Goal: Book appointment/travel/reservation

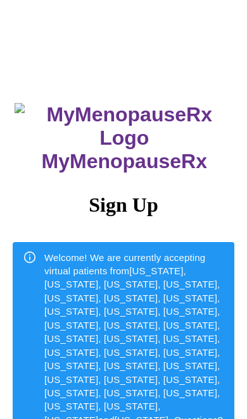
click at [149, 331] on div "Welcome! We are currently accepting virtual patients from Alabama, Arizona, Col…" at bounding box center [134, 353] width 180 height 214
click at [144, 328] on div "Welcome! We are currently accepting virtual patients from Alabama, Arizona, Col…" at bounding box center [134, 353] width 180 height 214
click at [147, 332] on div "Welcome! We are currently accepting virtual patients from Alabama, Arizona, Col…" at bounding box center [134, 353] width 180 height 214
click at [147, 331] on div "Welcome! We are currently accepting virtual patients from Alabama, Arizona, Col…" at bounding box center [134, 353] width 180 height 214
click at [151, 173] on h3 "MyMenopauseRx" at bounding box center [125, 141] width 220 height 64
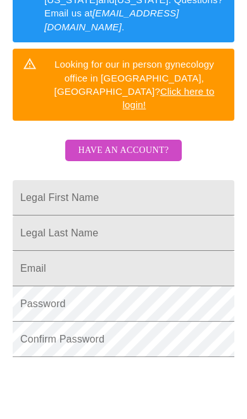
scroll to position [420, 0]
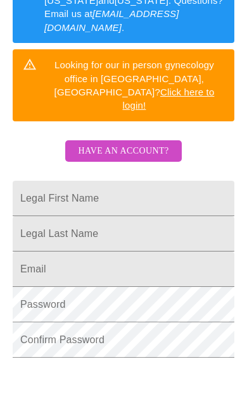
click at [77, 181] on input "Legal First Name" at bounding box center [123, 198] width 221 height 35
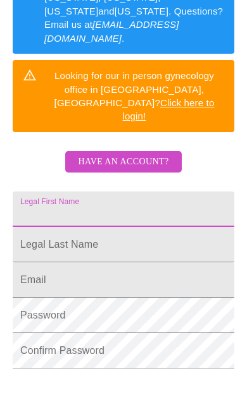
type input "[PERSON_NAME]"
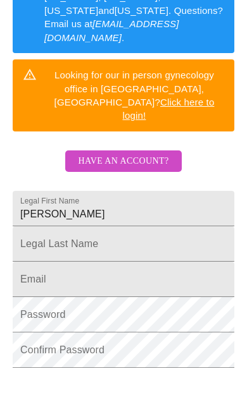
click at [113, 226] on input "Legal First Name" at bounding box center [123, 243] width 221 height 35
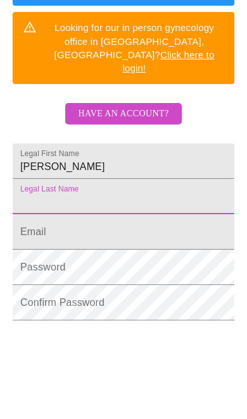
type input "[PERSON_NAME]"
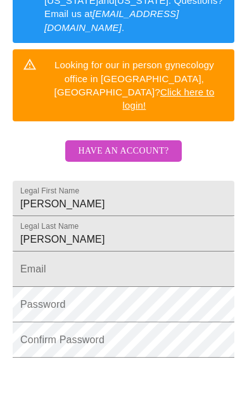
click at [118, 252] on input "Legal First Name" at bounding box center [123, 269] width 221 height 35
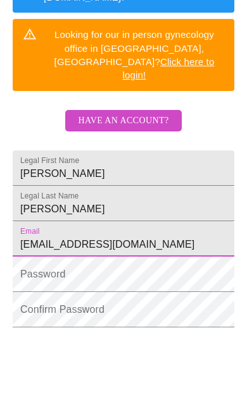
type input "[EMAIL_ADDRESS][DOMAIN_NAME]"
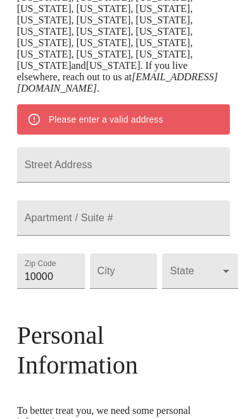
scroll to position [371, 0]
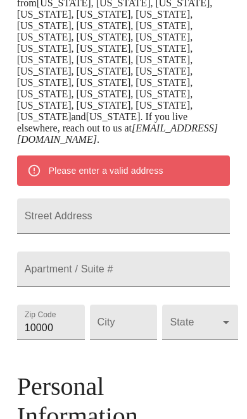
click at [130, 199] on input "Street Address" at bounding box center [123, 216] width 213 height 35
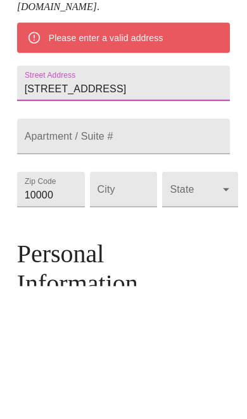
type input "[STREET_ADDRESS]"
click at [39, 305] on input "10000" at bounding box center [51, 322] width 68 height 35
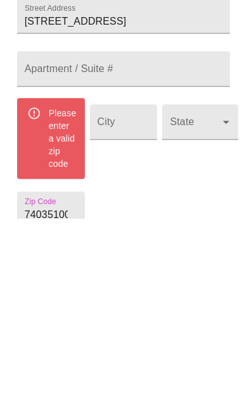
click at [78, 392] on input "7403510000" at bounding box center [51, 409] width 68 height 35
click at [56, 392] on input "7403510000" at bounding box center [51, 409] width 68 height 35
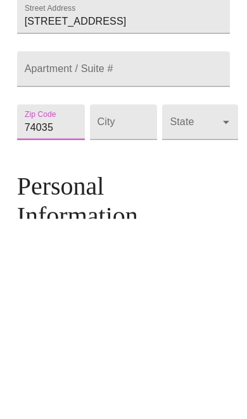
type input "74035"
click at [128, 305] on input "Street Address" at bounding box center [124, 322] width 68 height 35
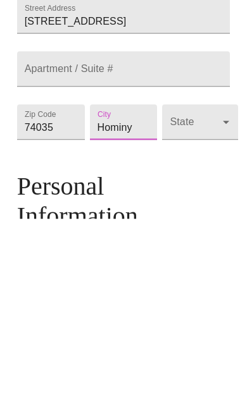
type input "Hominy"
click at [207, 125] on body "MyMenopauseRx Welcome to MyMenopauseRx Since it's your first time here, you'll …" at bounding box center [123, 289] width 237 height 1310
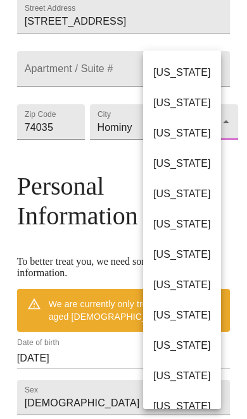
scroll to position [759, 0]
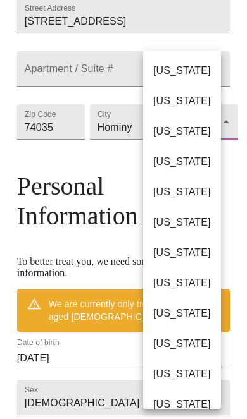
click at [197, 366] on li "[US_STATE]" at bounding box center [182, 374] width 78 height 30
type input "[US_STATE]"
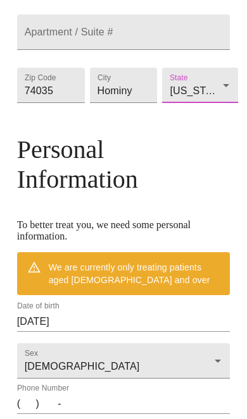
click at [101, 323] on input "[DATE]" at bounding box center [123, 322] width 213 height 20
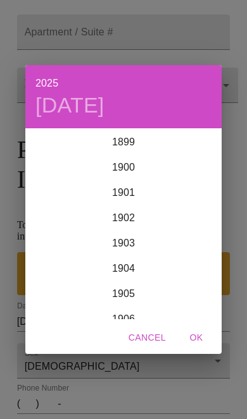
scroll to position [3112, 0]
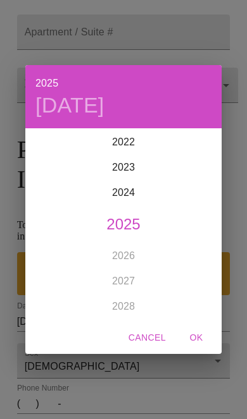
click at [151, 350] on button "Cancel" at bounding box center [146, 337] width 47 height 23
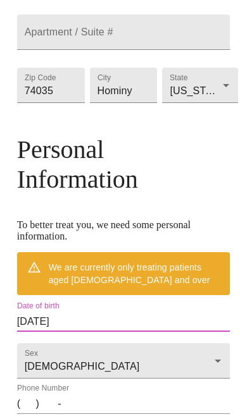
click at [89, 321] on input "[DATE]" at bounding box center [123, 322] width 213 height 20
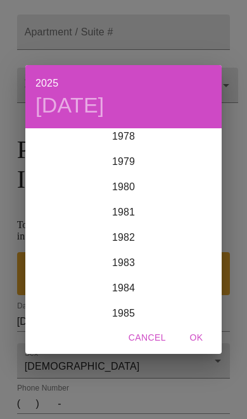
scroll to position [2002, 0]
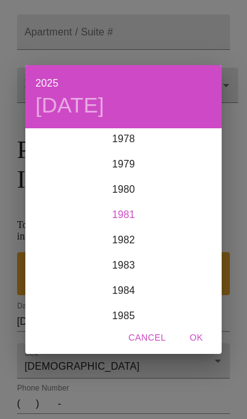
click at [127, 228] on div "1981" at bounding box center [123, 214] width 196 height 25
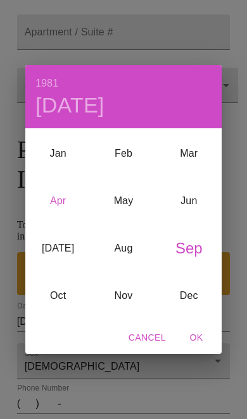
click at [54, 221] on div "Apr" at bounding box center [57, 200] width 65 height 47
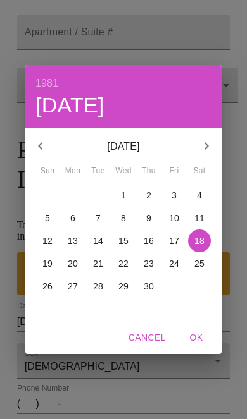
click at [197, 350] on button "OK" at bounding box center [196, 337] width 40 height 23
type input "[DATE]"
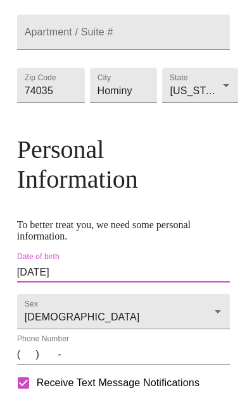
click at [34, 365] on input "(   )    -" at bounding box center [123, 355] width 213 height 20
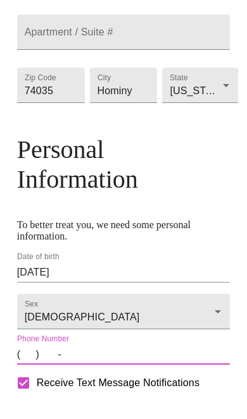
scroll to position [629, 0]
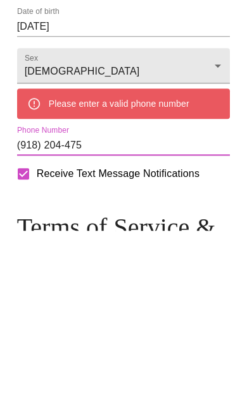
type input "[PHONE_NUMBER]"
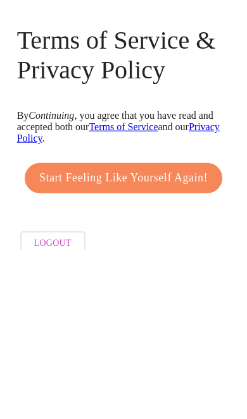
scroll to position [836, 0]
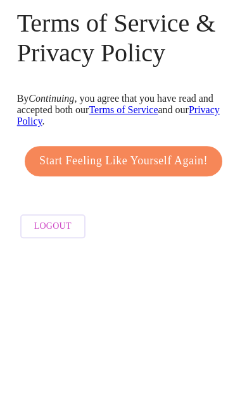
click at [173, 321] on span "Start Feeling Like Yourself Again!" at bounding box center [123, 331] width 168 height 20
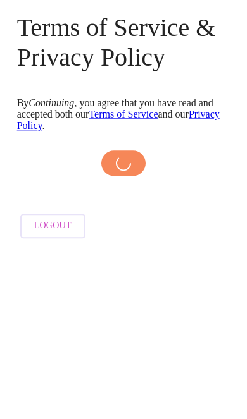
scroll to position [780, 0]
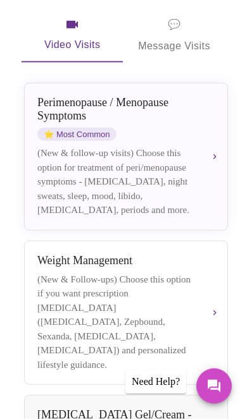
scroll to position [233, 0]
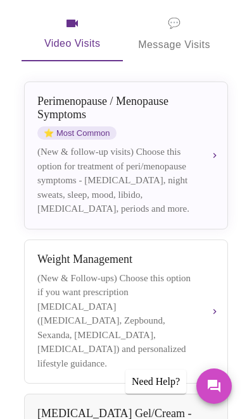
click at [200, 293] on div "[MEDICAL_DATA] (New & Follow-ups) Choose this option if you want prescription […" at bounding box center [125, 312] width 177 height 118
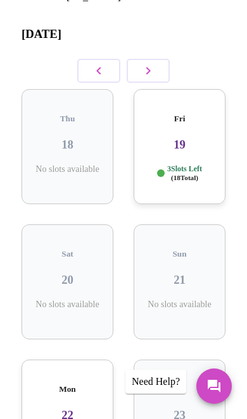
click at [176, 164] on p "3 Slots Left ( 18 Total)" at bounding box center [184, 173] width 35 height 18
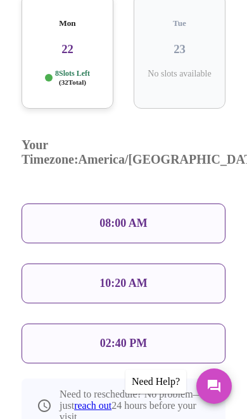
scroll to position [603, 0]
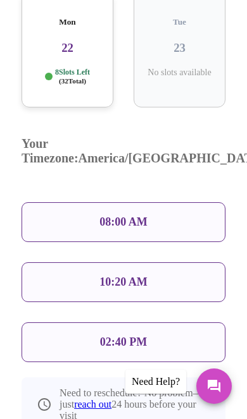
click at [147, 336] on p "02:40 PM" at bounding box center [123, 342] width 47 height 13
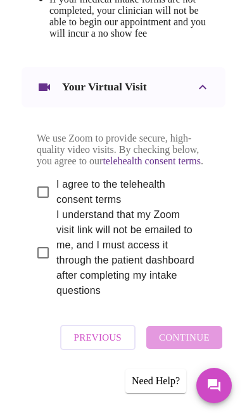
scroll to position [974, 0]
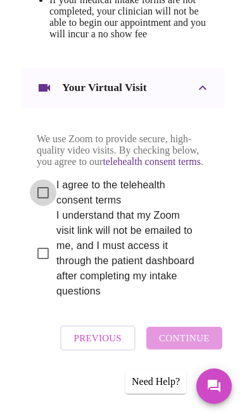
click at [37, 206] on input "I agree to the telehealth consent terms" at bounding box center [43, 193] width 27 height 27
checkbox input "true"
click at [36, 267] on input "I understand that my Zoom visit link will not be emailed to me, and I must acce…" at bounding box center [43, 253] width 27 height 27
checkbox input "true"
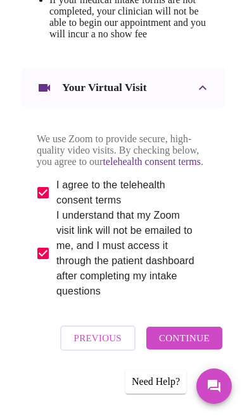
click at [198, 347] on span "Continue" at bounding box center [184, 338] width 51 height 16
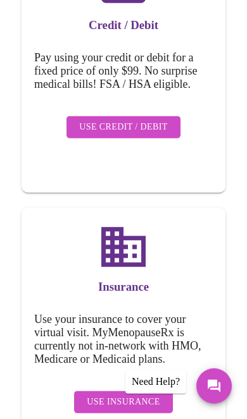
scroll to position [301, 0]
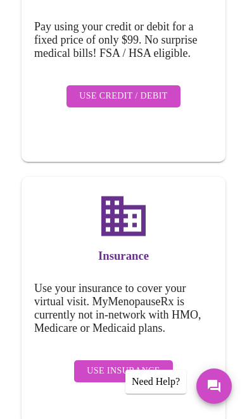
click at [118, 364] on span "Use Insurance" at bounding box center [123, 372] width 73 height 16
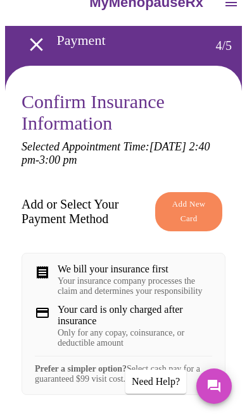
scroll to position [14, 0]
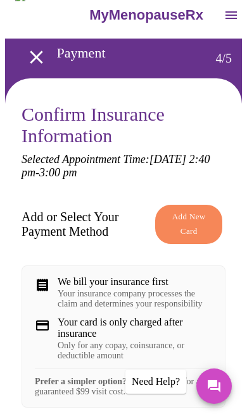
click at [190, 220] on span "Add New Card" at bounding box center [188, 224] width 38 height 29
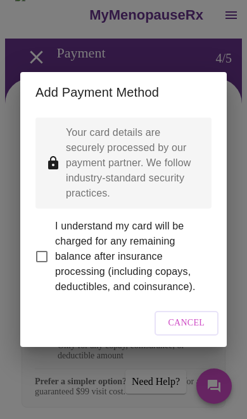
click at [47, 261] on input "I understand my card will be charged for any remaining balance after insurance …" at bounding box center [41, 256] width 27 height 27
checkbox input "true"
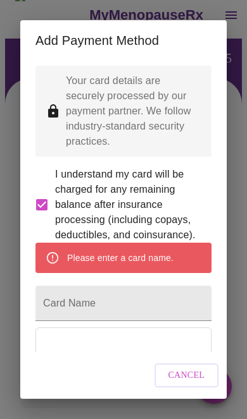
click at [200, 388] on button "Cancel" at bounding box center [186, 376] width 65 height 25
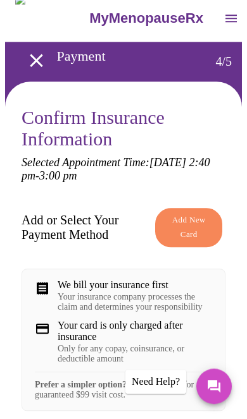
scroll to position [0, 0]
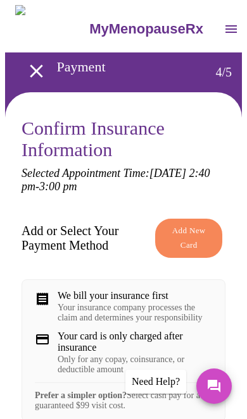
click at [190, 233] on span "Add New Card" at bounding box center [188, 238] width 38 height 29
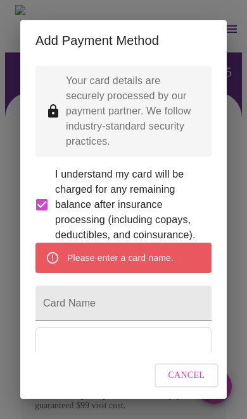
click at [125, 304] on input "Card Name" at bounding box center [123, 303] width 176 height 35
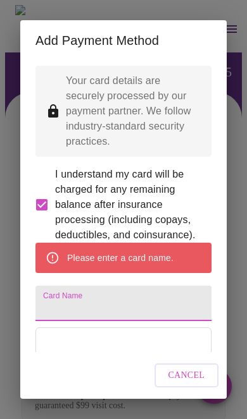
scroll to position [11, 0]
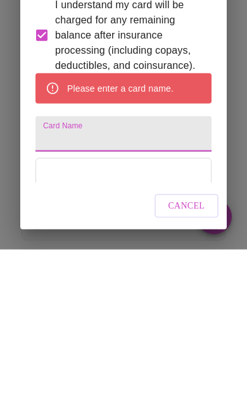
type input "A"
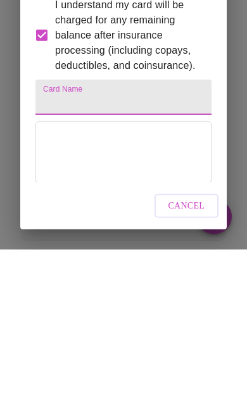
type input "[PERSON_NAME]"
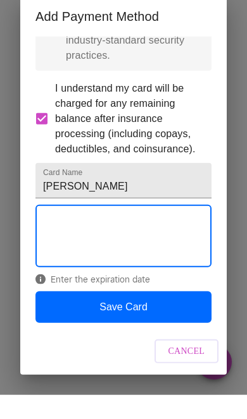
scroll to position [80, 0]
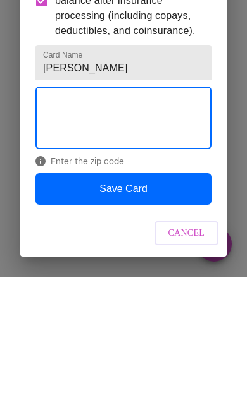
click at [132, 316] on button "Save Card" at bounding box center [123, 332] width 176 height 32
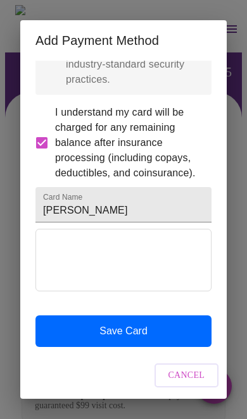
scroll to position [0, 0]
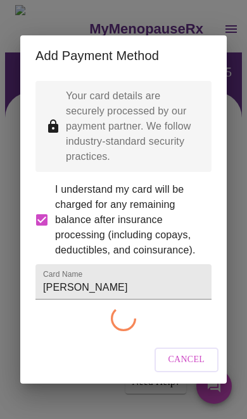
checkbox input "false"
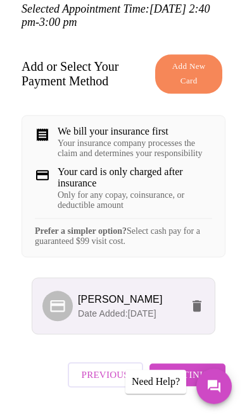
scroll to position [187, 0]
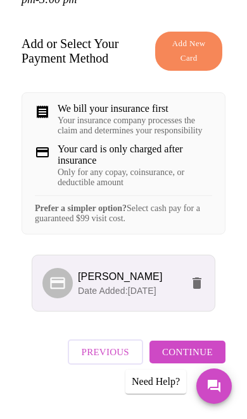
click at [204, 360] on span "Continue" at bounding box center [187, 352] width 51 height 16
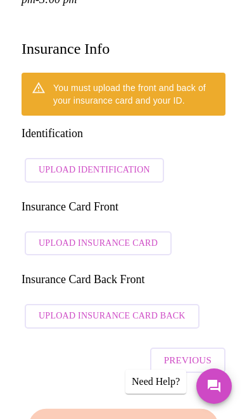
click at [106, 163] on span "Upload Identification" at bounding box center [94, 171] width 111 height 16
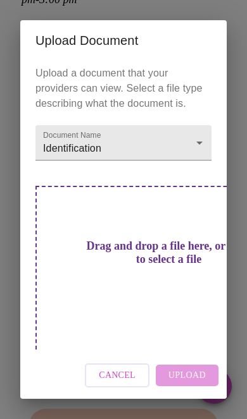
click at [126, 266] on h3 "Drag and drop a file here, or click to select a file" at bounding box center [169, 253] width 176 height 27
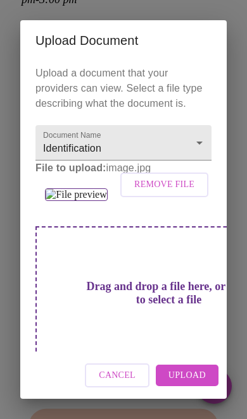
click at [190, 384] on span "Upload" at bounding box center [186, 376] width 37 height 16
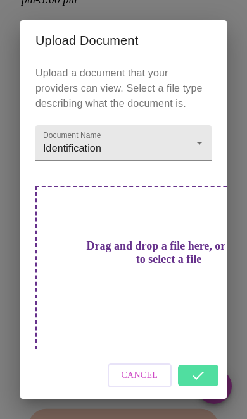
click at [132, 266] on h3 "Drag and drop a file here, or click to select a file" at bounding box center [169, 253] width 176 height 27
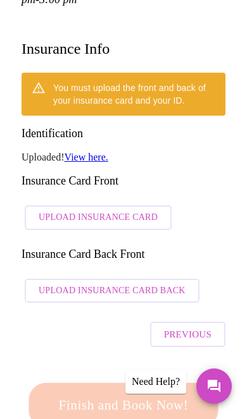
click at [116, 210] on span "Upload Insurance Card" at bounding box center [98, 218] width 119 height 16
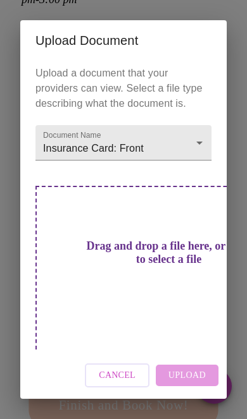
click at [136, 266] on h3 "Drag and drop a file here, or click to select a file" at bounding box center [169, 253] width 176 height 27
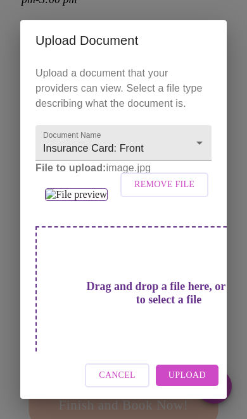
click at [197, 387] on button "Upload" at bounding box center [187, 376] width 63 height 22
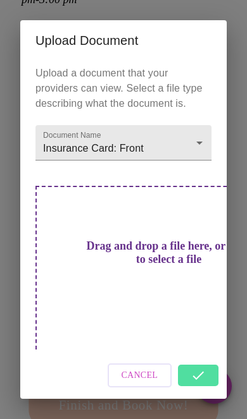
click at [135, 266] on h3 "Drag and drop a file here, or click to select a file" at bounding box center [169, 253] width 176 height 27
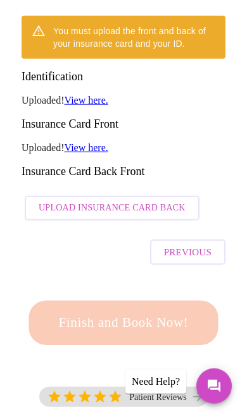
scroll to position [245, 0]
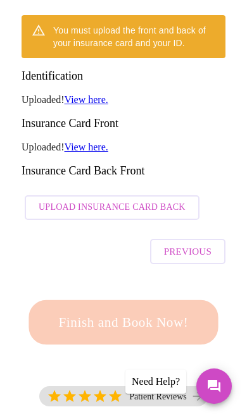
click at [143, 195] on button "Upload Insurance Card Back" at bounding box center [112, 207] width 175 height 25
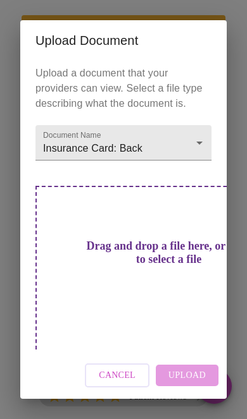
click at [143, 266] on h3 "Drag and drop a file here, or click to select a file" at bounding box center [169, 253] width 176 height 27
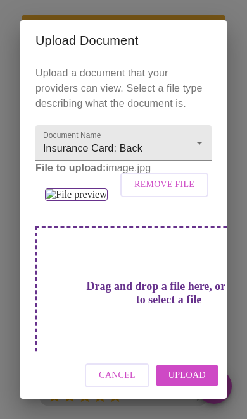
click at [187, 387] on button "Upload" at bounding box center [187, 376] width 63 height 22
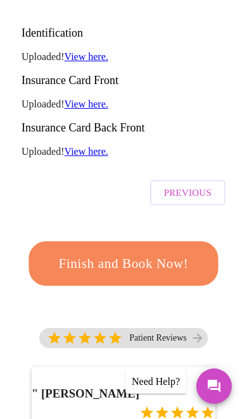
click at [138, 252] on span "Finish and Book Now!" at bounding box center [123, 264] width 155 height 24
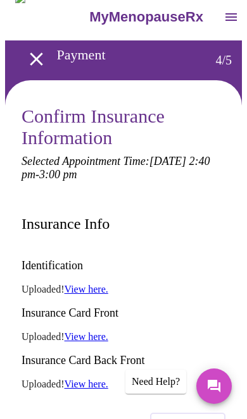
scroll to position [32, 0]
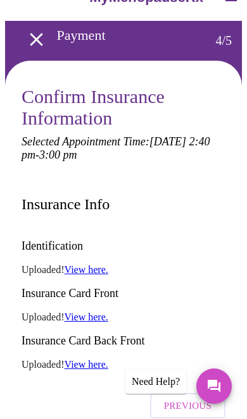
click at [86, 262] on div "Identification Uploaded! View here. Insurance Card Front Uploaded! View here. I…" at bounding box center [124, 304] width 204 height 152
click at [90, 312] on link "View here." at bounding box center [87, 317] width 44 height 11
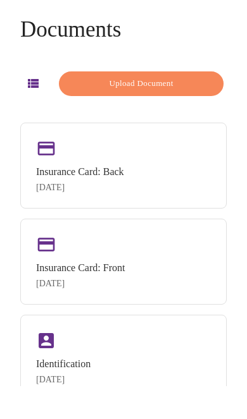
scroll to position [22, 0]
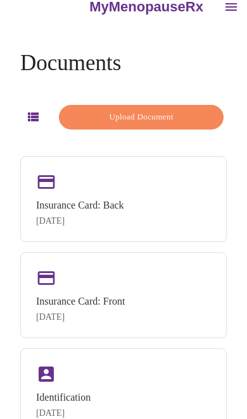
click at [178, 302] on div "Insurance Card: Front Sep 18, 2025" at bounding box center [123, 295] width 206 height 86
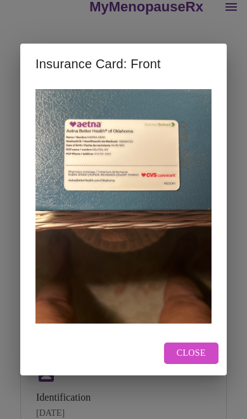
click at [197, 362] on span "Close" at bounding box center [190, 354] width 29 height 16
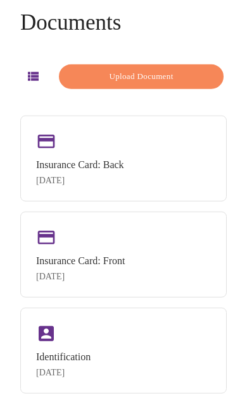
scroll to position [69, 0]
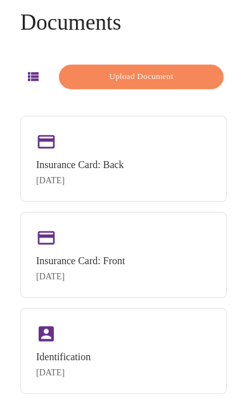
click at [173, 155] on div "Insurance Card: Back Sep 18, 2025" at bounding box center [123, 159] width 206 height 86
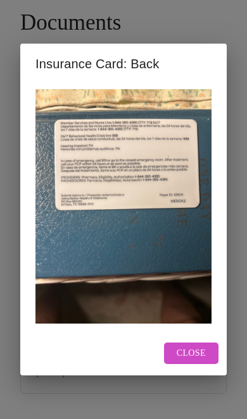
click at [199, 347] on span "Close" at bounding box center [190, 354] width 29 height 16
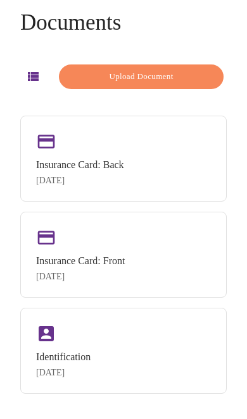
click at [167, 354] on div "Identification Sep 18, 2025" at bounding box center [123, 351] width 206 height 86
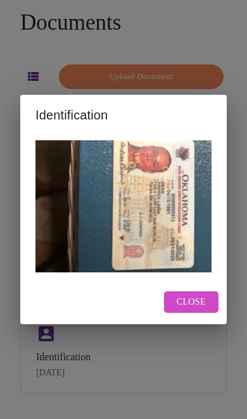
click at [197, 292] on button "Close" at bounding box center [191, 303] width 54 height 22
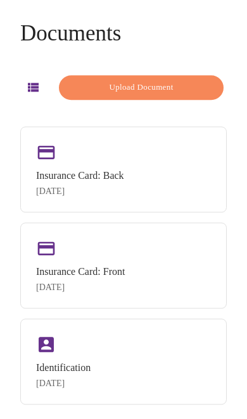
scroll to position [0, 0]
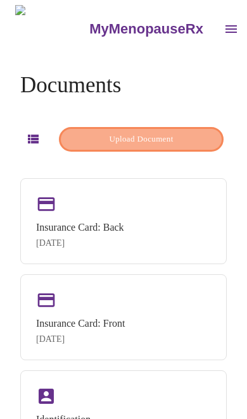
click at [158, 132] on span "Upload Document" at bounding box center [140, 139] width 135 height 15
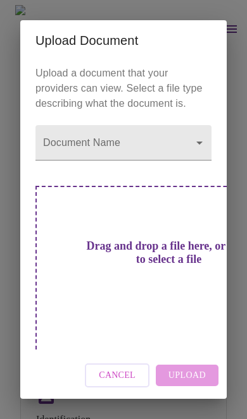
click at [126, 368] on span "Cancel" at bounding box center [117, 376] width 37 height 16
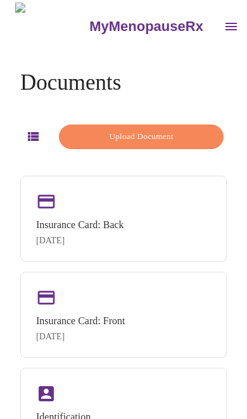
scroll to position [4, 0]
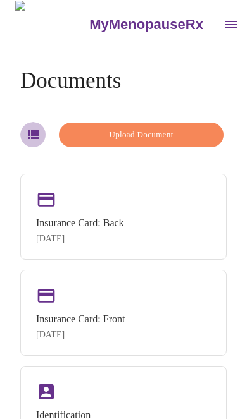
click at [32, 130] on icon "button" at bounding box center [33, 134] width 11 height 9
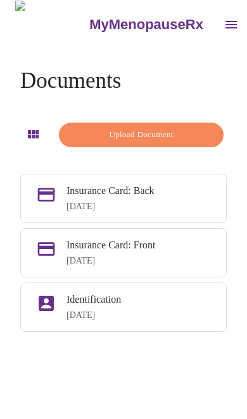
click at [225, 21] on icon "open drawer" at bounding box center [230, 25] width 11 height 8
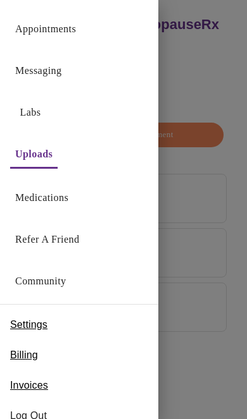
click at [69, 27] on link "Appointments" at bounding box center [45, 29] width 61 height 18
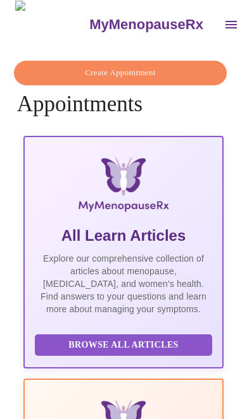
scroll to position [0, 1107]
click at [139, 66] on span "Create Appointment" at bounding box center [120, 73] width 184 height 15
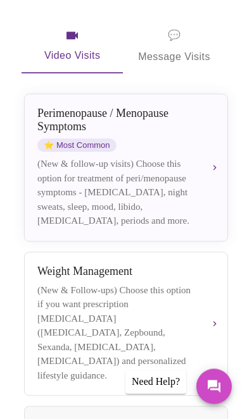
click at [193, 305] on div "(New & Follow-ups) Choose this option if you want prescription [MEDICAL_DATA] (…" at bounding box center [115, 333] width 157 height 100
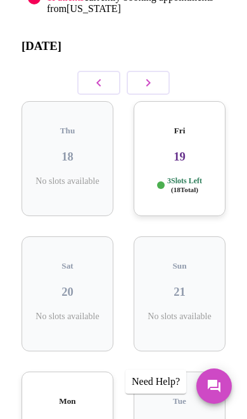
click at [192, 153] on h3 "19" at bounding box center [179, 157] width 71 height 14
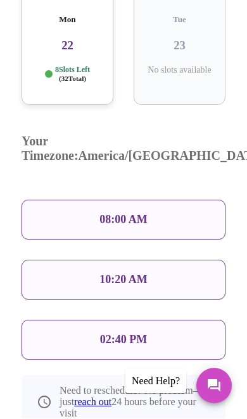
scroll to position [605, 0]
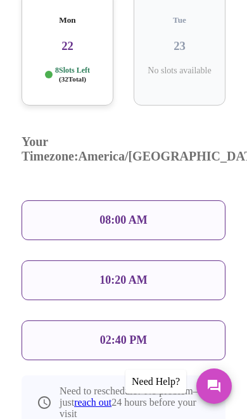
click at [185, 321] on div "02:40 PM" at bounding box center [124, 341] width 204 height 40
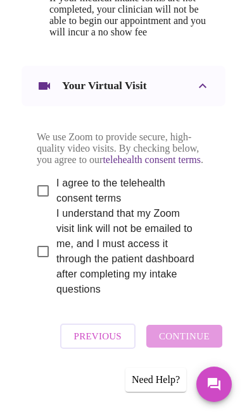
scroll to position [974, 0]
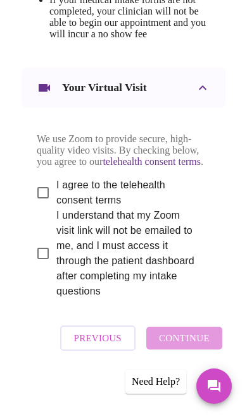
click at [39, 206] on input "I agree to the telehealth consent terms" at bounding box center [43, 193] width 27 height 27
checkbox input "true"
click at [39, 267] on input "I understand that my Zoom visit link will not be emailed to me, and I must acce…" at bounding box center [43, 253] width 27 height 27
checkbox input "true"
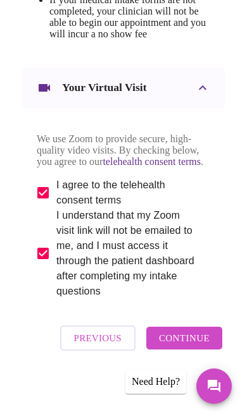
click at [203, 347] on span "Continue" at bounding box center [184, 338] width 51 height 16
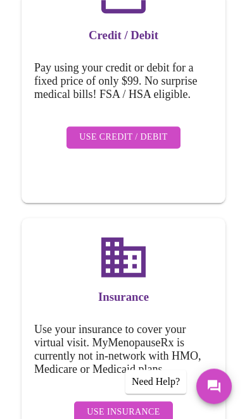
scroll to position [301, 0]
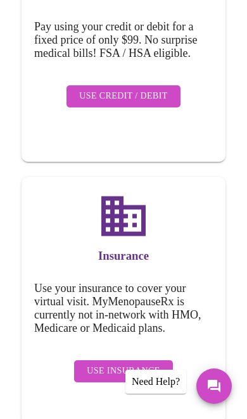
click at [146, 364] on span "Use Insurance" at bounding box center [123, 372] width 73 height 16
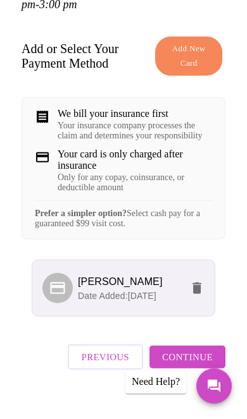
scroll to position [187, 0]
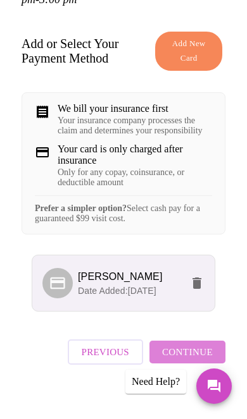
click at [205, 364] on button "Continue" at bounding box center [187, 352] width 76 height 23
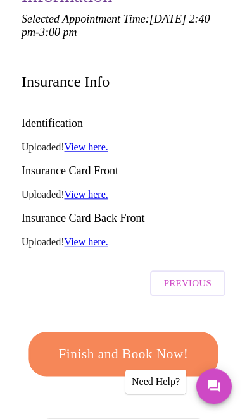
scroll to position [155, 0]
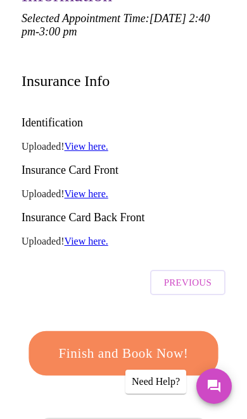
click at [171, 342] on span "Finish and Book Now!" at bounding box center [123, 353] width 152 height 23
